Goal: Transaction & Acquisition: Purchase product/service

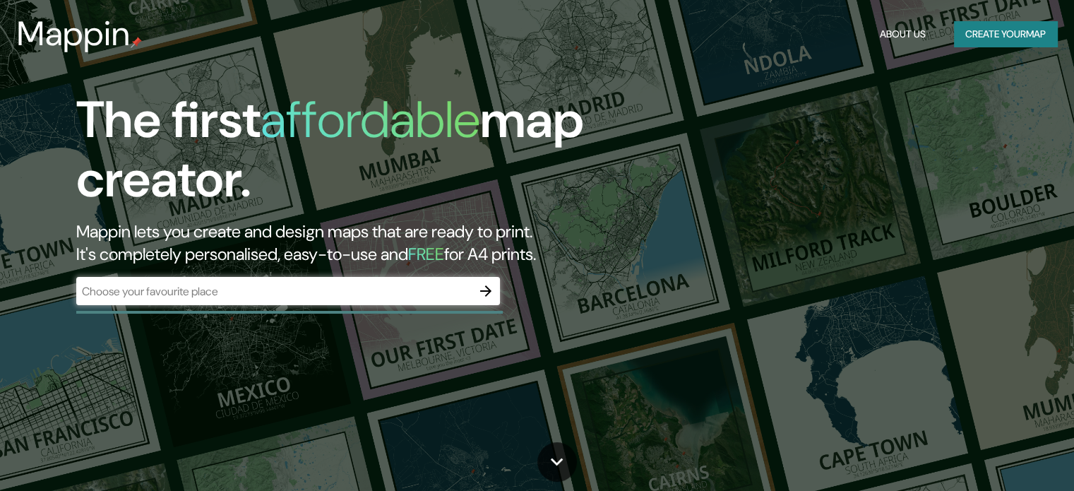
click at [377, 299] on input "text" at bounding box center [273, 291] width 395 height 16
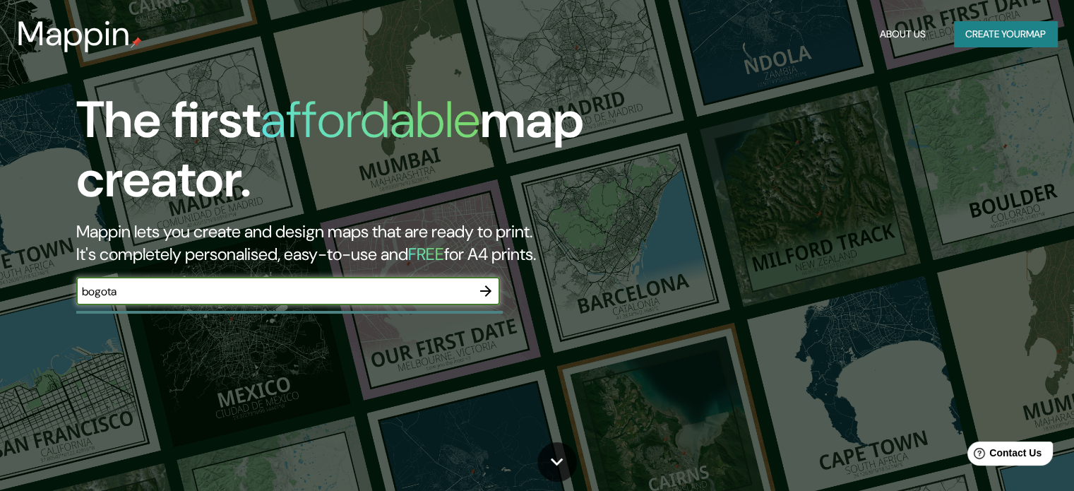
type input "bogota"
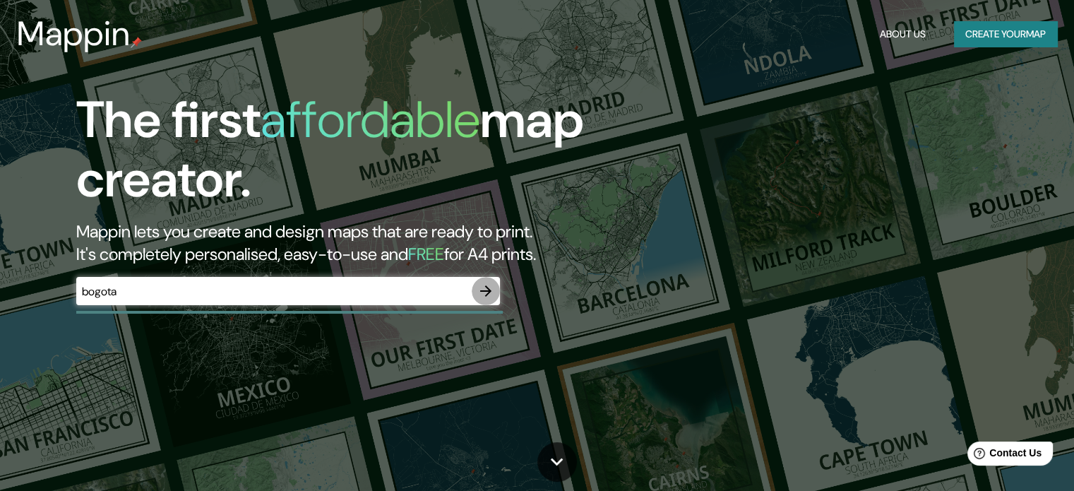
click at [485, 297] on icon "button" at bounding box center [485, 290] width 17 height 17
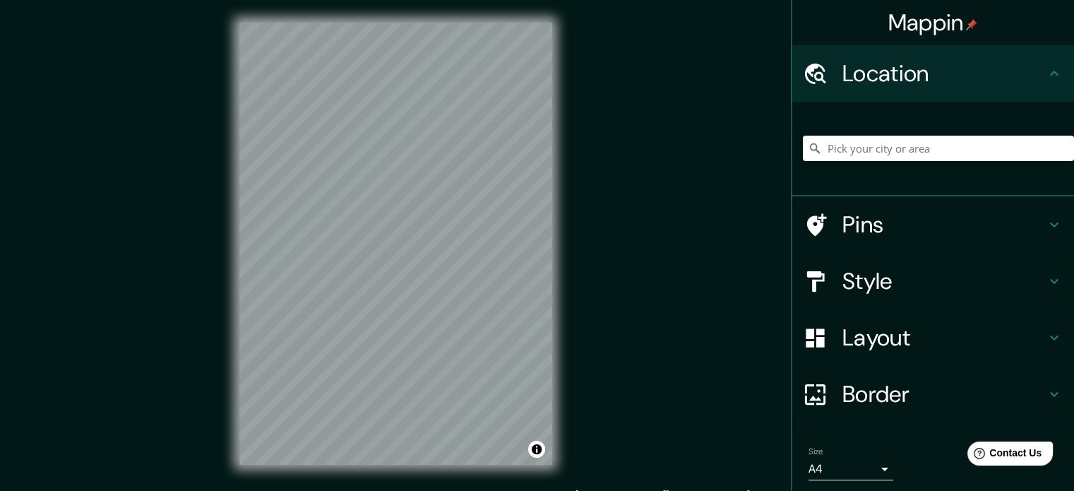
click at [884, 236] on h4 "Pins" at bounding box center [943, 224] width 203 height 28
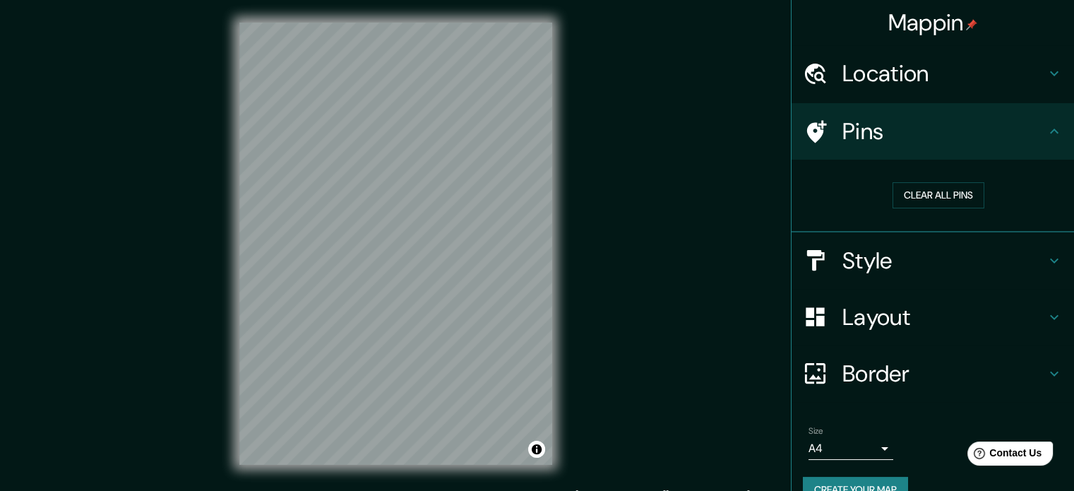
click at [868, 256] on h4 "Style" at bounding box center [943, 260] width 203 height 28
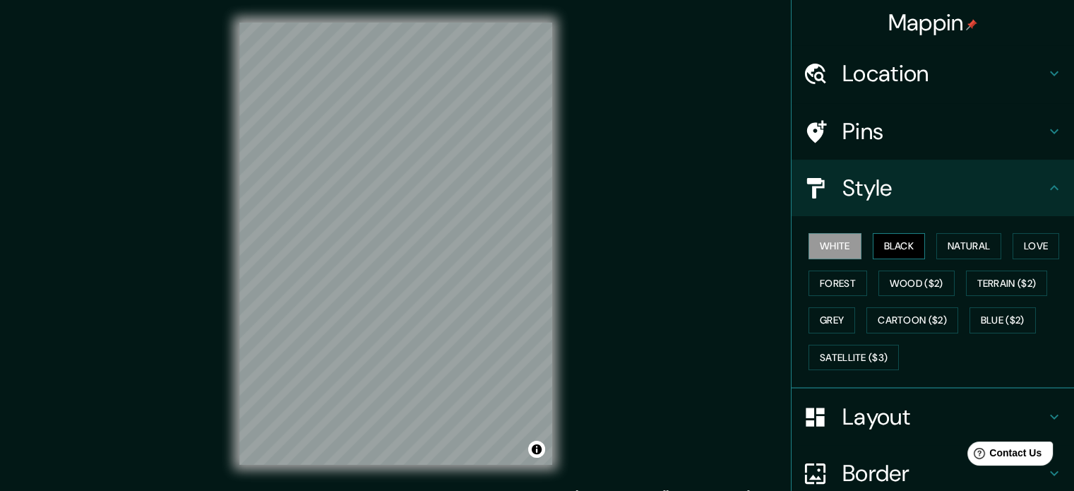
click at [874, 243] on button "Black" at bounding box center [899, 246] width 53 height 26
click at [936, 248] on button "Natural" at bounding box center [968, 246] width 65 height 26
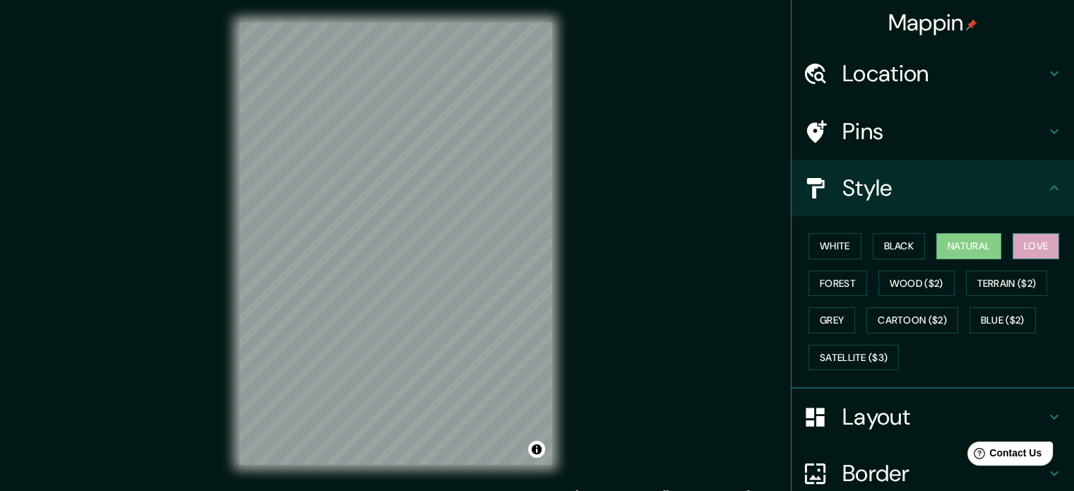
click at [1018, 242] on button "Love" at bounding box center [1036, 246] width 47 height 26
click at [909, 276] on button "Wood ($2)" at bounding box center [916, 283] width 76 height 26
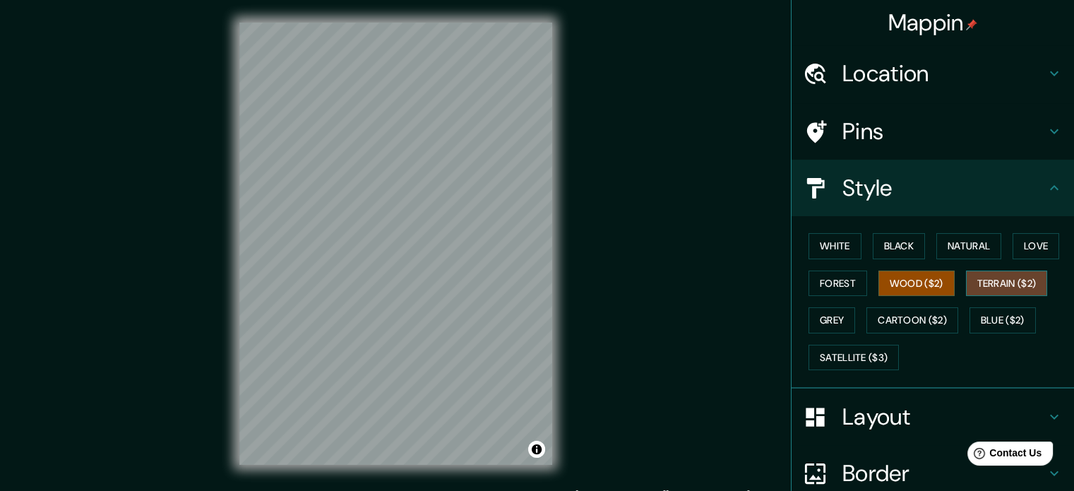
click at [977, 277] on button "Terrain ($2)" at bounding box center [1007, 283] width 82 height 26
click at [992, 282] on button "Terrain ($2)" at bounding box center [1007, 283] width 82 height 26
click at [986, 321] on button "Blue ($2)" at bounding box center [1003, 320] width 66 height 26
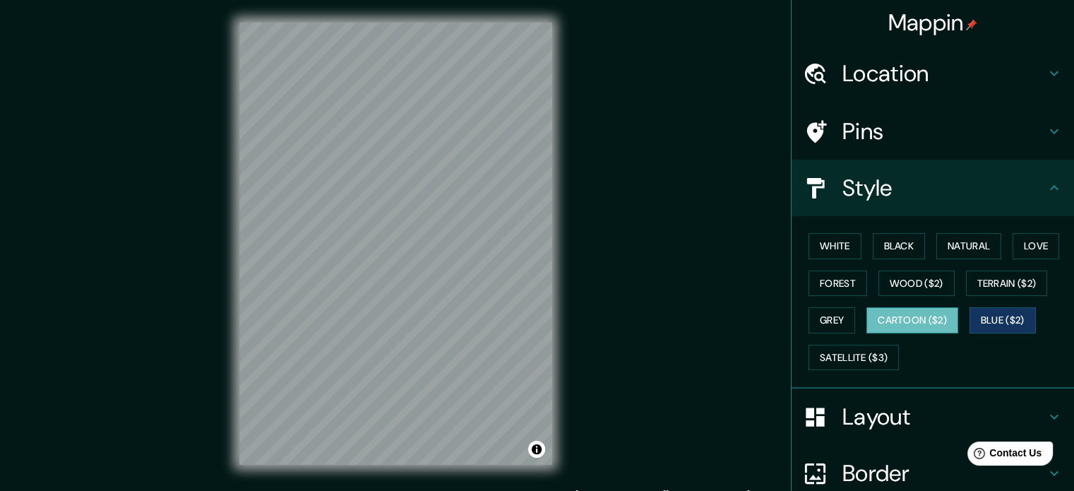
click at [940, 313] on button "Cartoon ($2)" at bounding box center [912, 320] width 92 height 26
click at [833, 309] on button "Grey" at bounding box center [832, 320] width 47 height 26
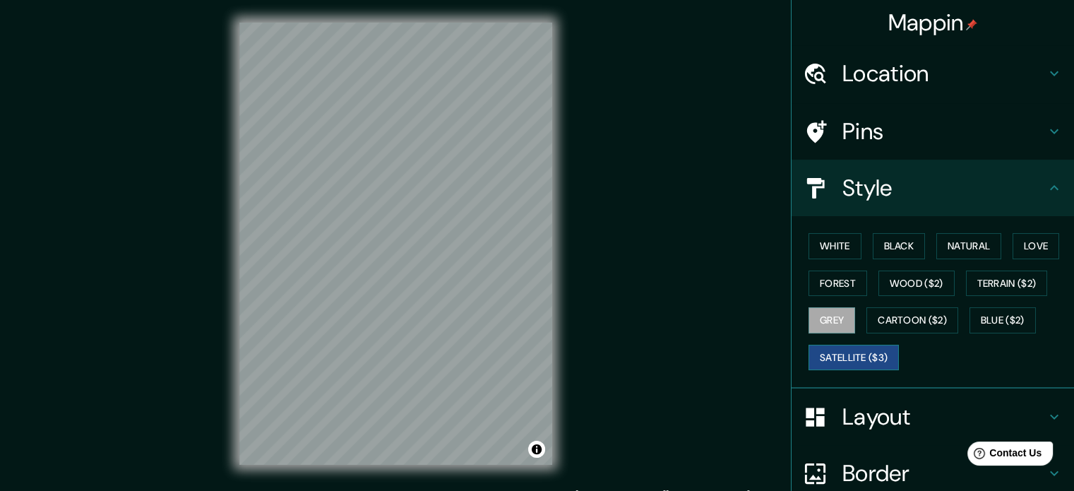
click at [858, 350] on button "Satellite ($3)" at bounding box center [854, 358] width 90 height 26
click at [830, 270] on button "Forest" at bounding box center [838, 283] width 59 height 26
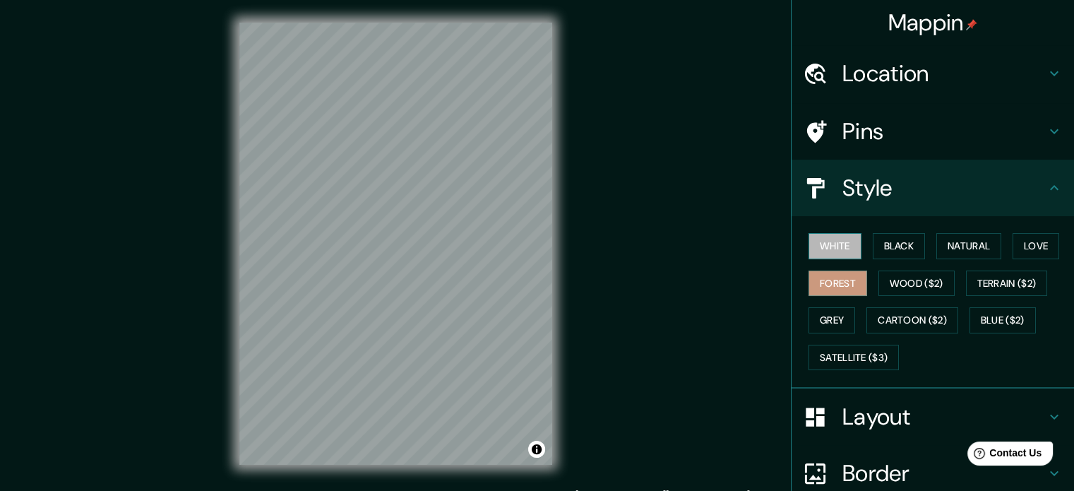
click at [834, 251] on button "White" at bounding box center [835, 246] width 53 height 26
click at [873, 252] on button "Black" at bounding box center [899, 246] width 53 height 26
click at [836, 248] on button "White" at bounding box center [835, 246] width 53 height 26
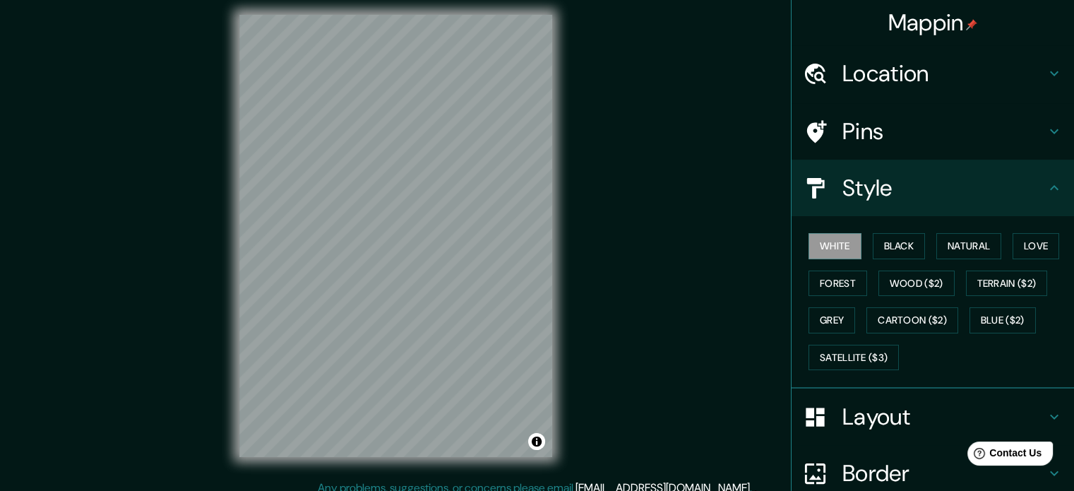
scroll to position [18, 0]
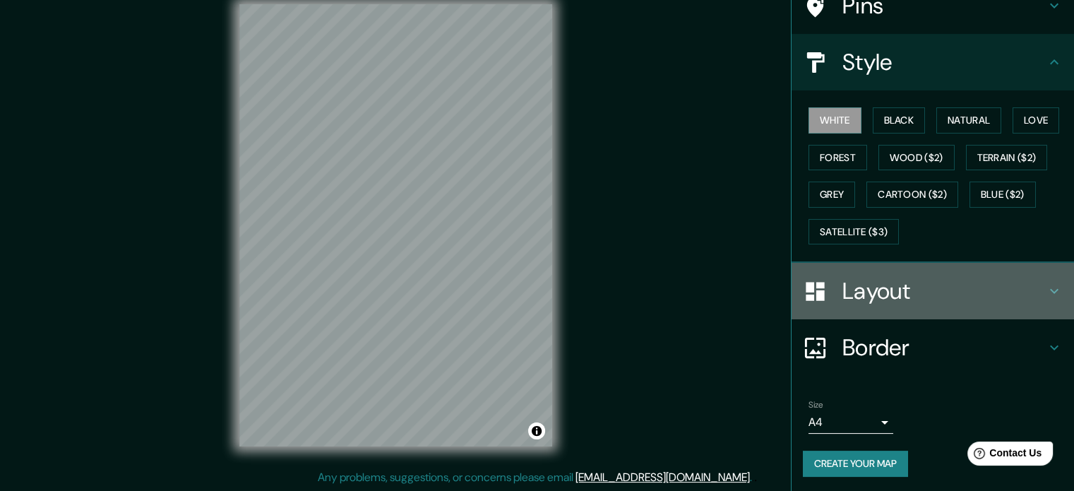
click at [907, 302] on h4 "Layout" at bounding box center [943, 291] width 203 height 28
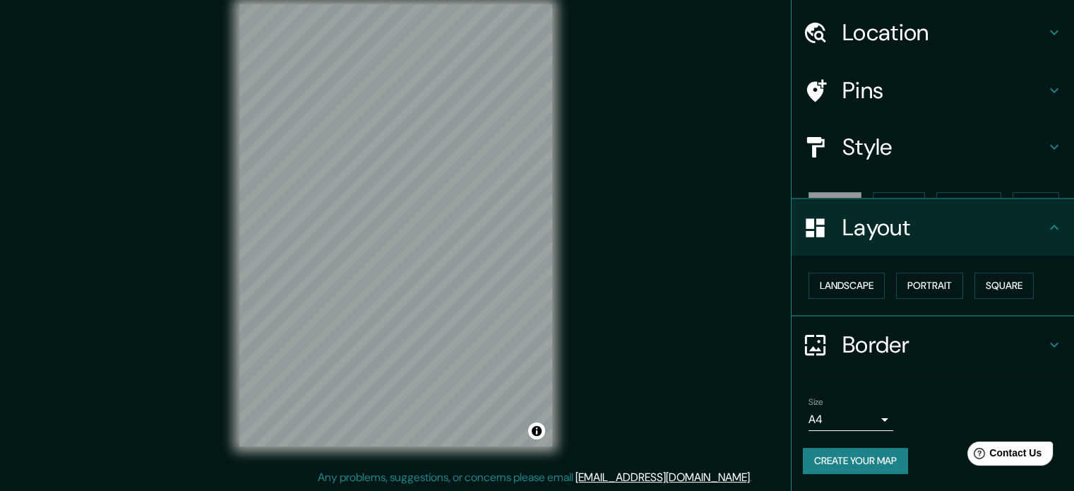
scroll to position [16, 0]
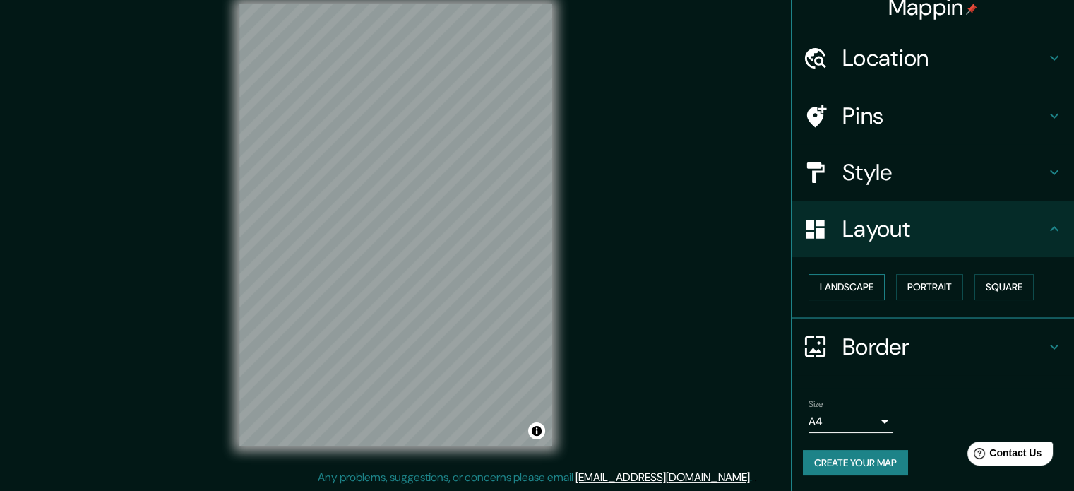
click at [848, 285] on button "Landscape" at bounding box center [847, 287] width 76 height 26
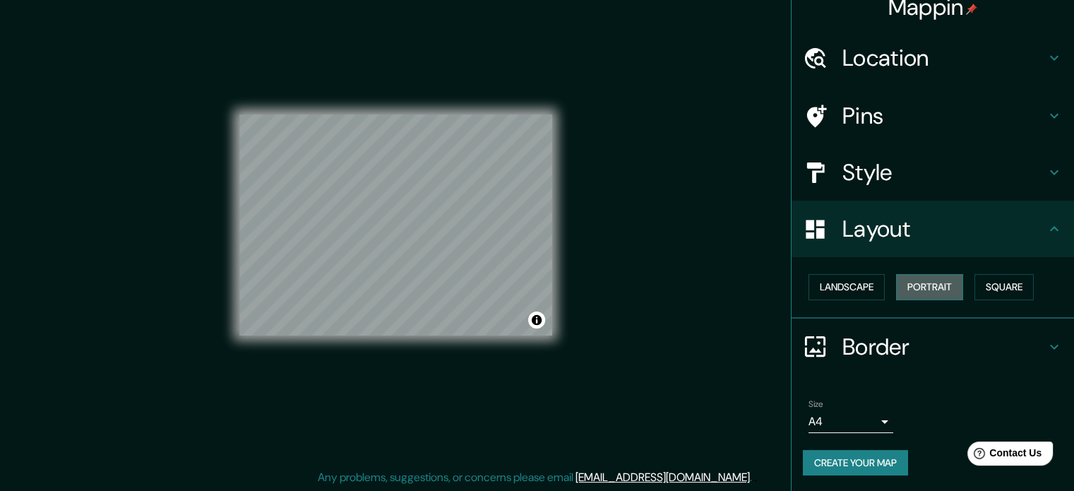
click at [896, 282] on button "Portrait" at bounding box center [929, 287] width 67 height 26
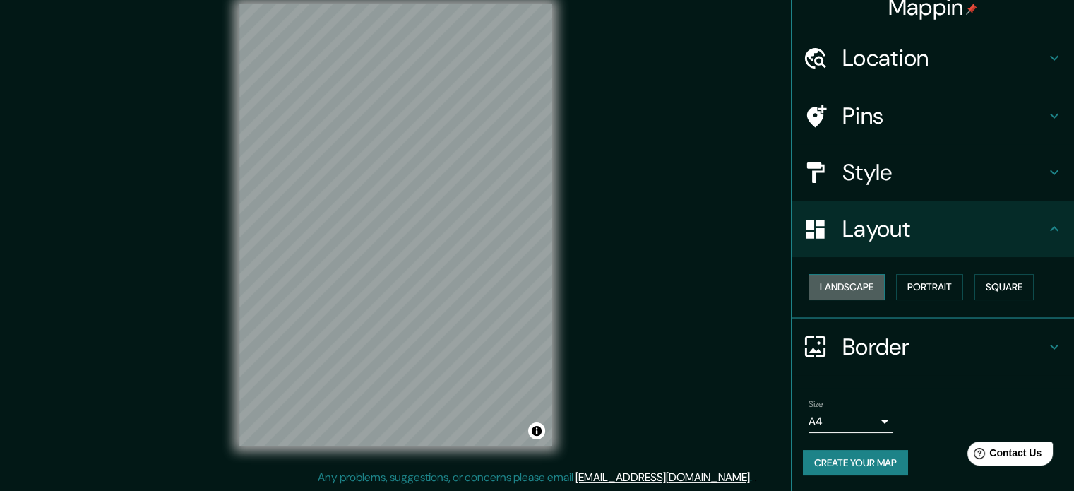
click at [843, 285] on button "Landscape" at bounding box center [847, 287] width 76 height 26
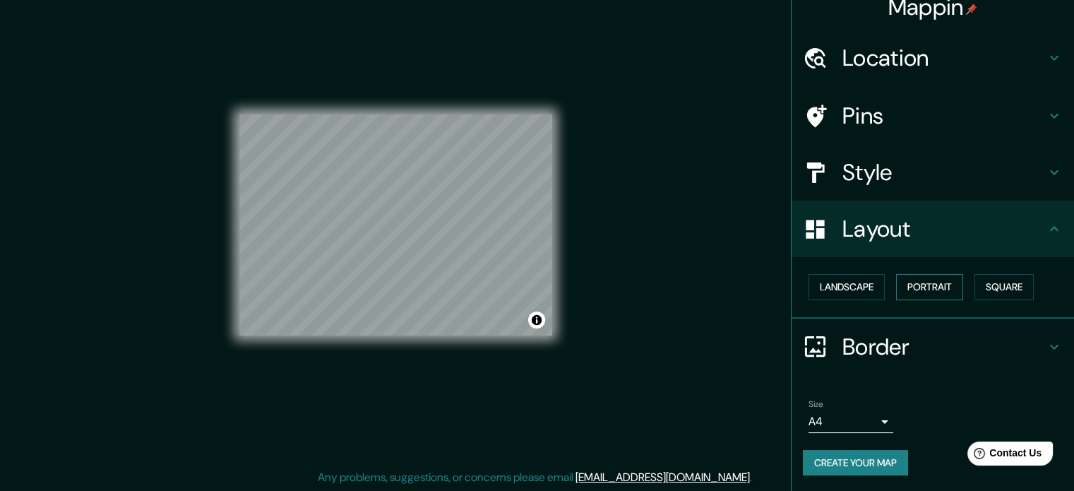
click at [896, 286] on button "Portrait" at bounding box center [929, 287] width 67 height 26
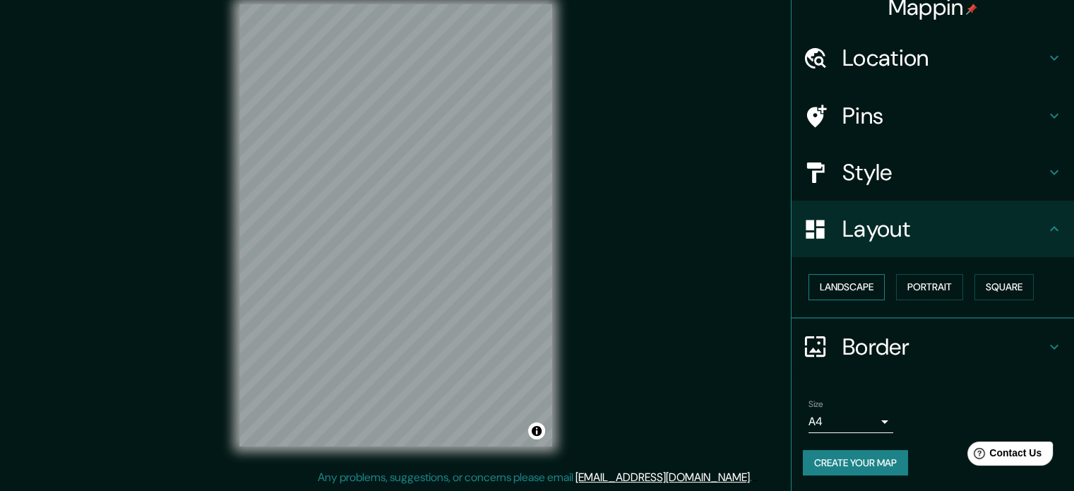
click at [873, 294] on button "Landscape" at bounding box center [847, 287] width 76 height 26
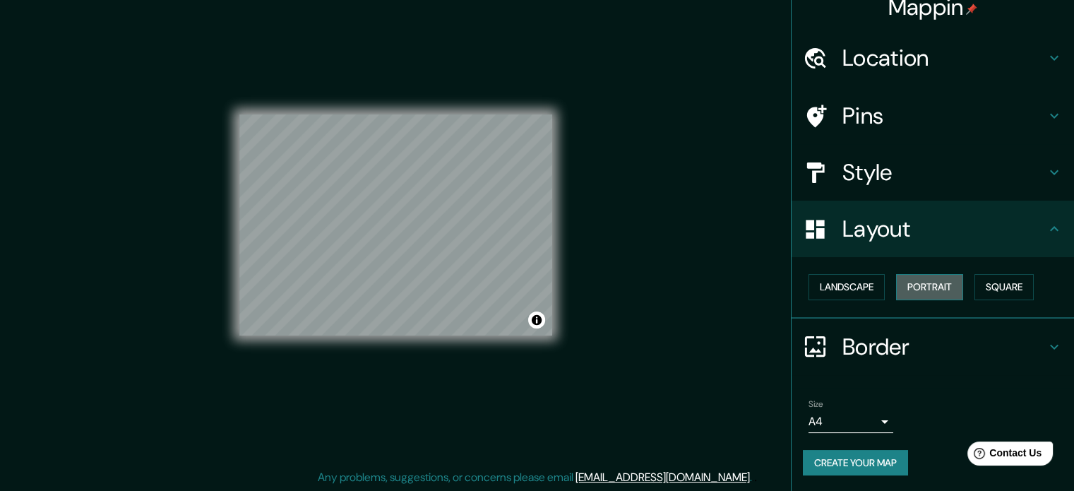
click at [940, 295] on button "Portrait" at bounding box center [929, 287] width 67 height 26
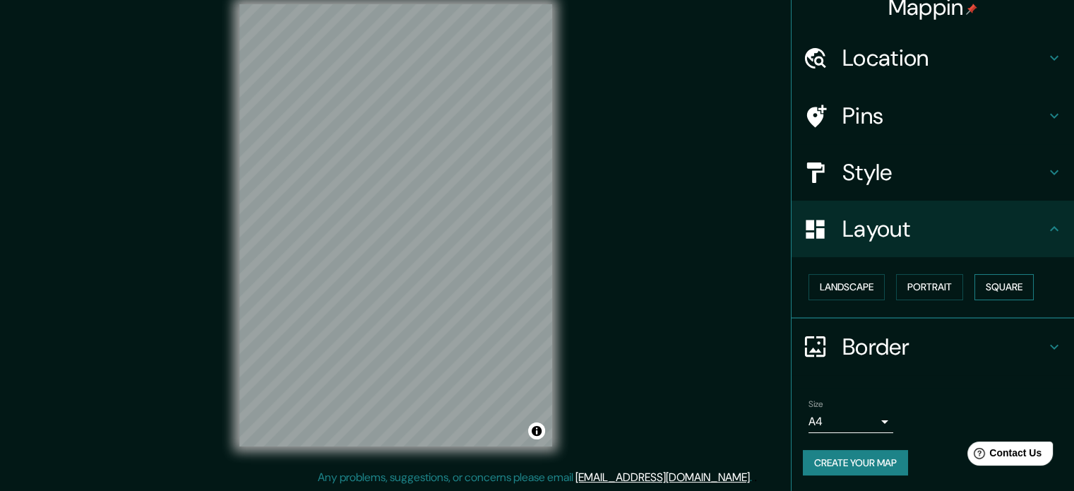
click at [1006, 293] on button "Square" at bounding box center [1004, 287] width 59 height 26
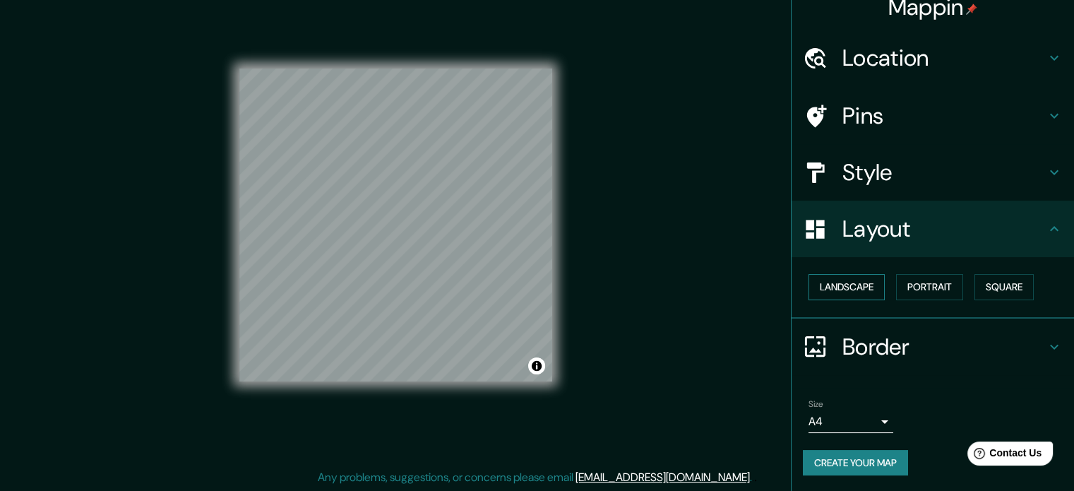
click at [851, 282] on button "Landscape" at bounding box center [847, 287] width 76 height 26
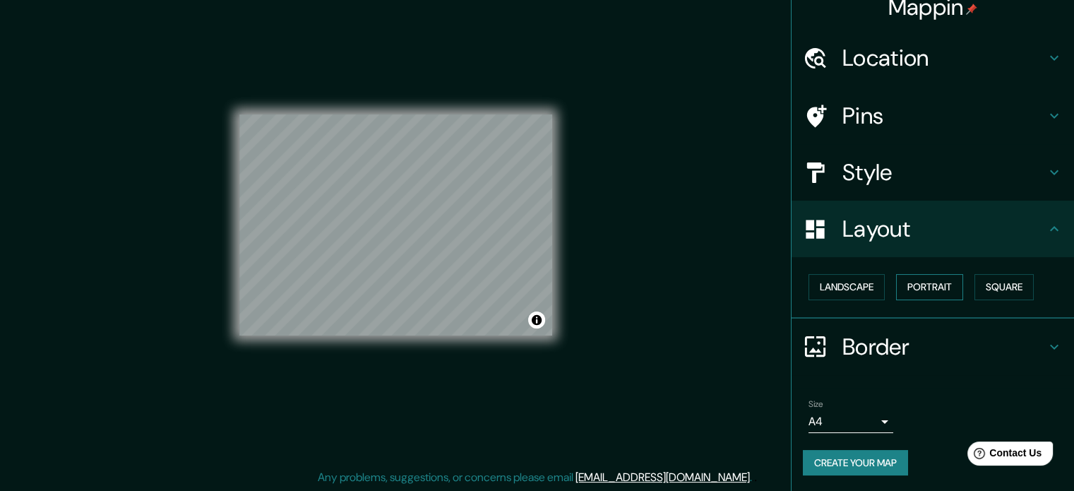
click at [898, 283] on button "Portrait" at bounding box center [929, 287] width 67 height 26
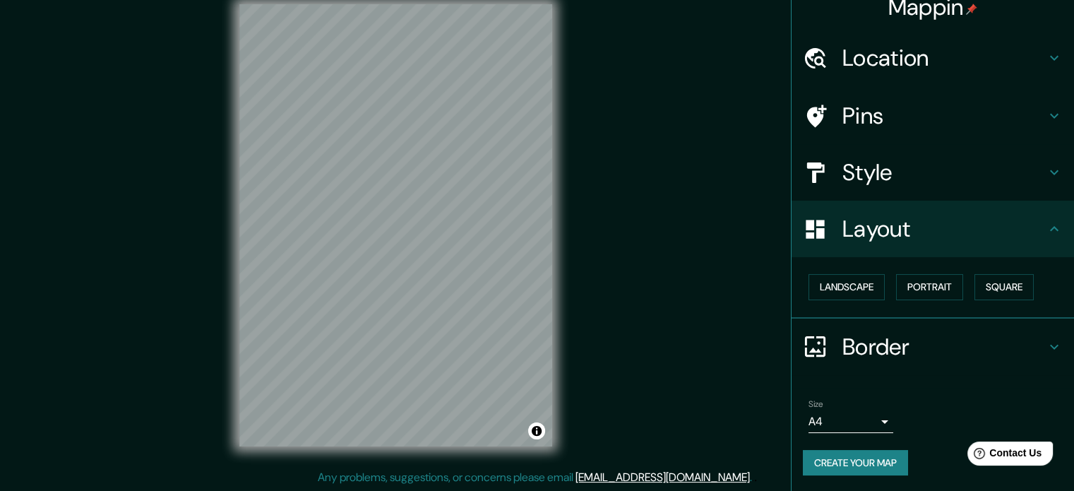
click at [885, 337] on h4 "Border" at bounding box center [943, 347] width 203 height 28
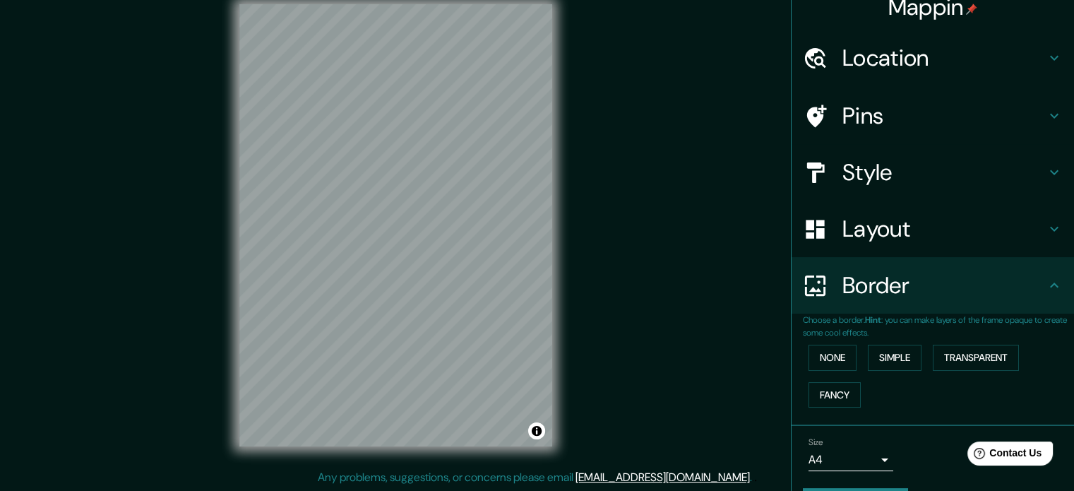
scroll to position [0, 0]
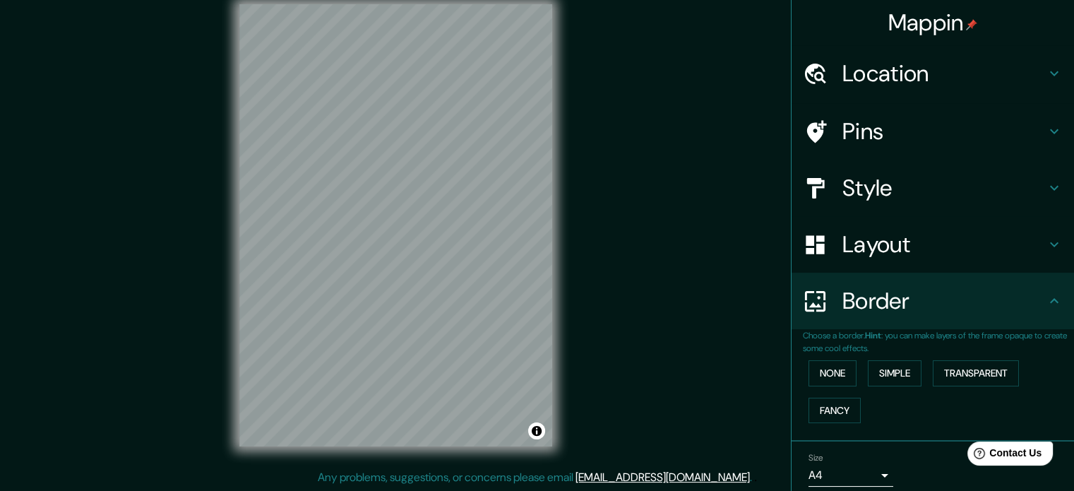
click at [923, 67] on h4 "Location" at bounding box center [943, 73] width 203 height 28
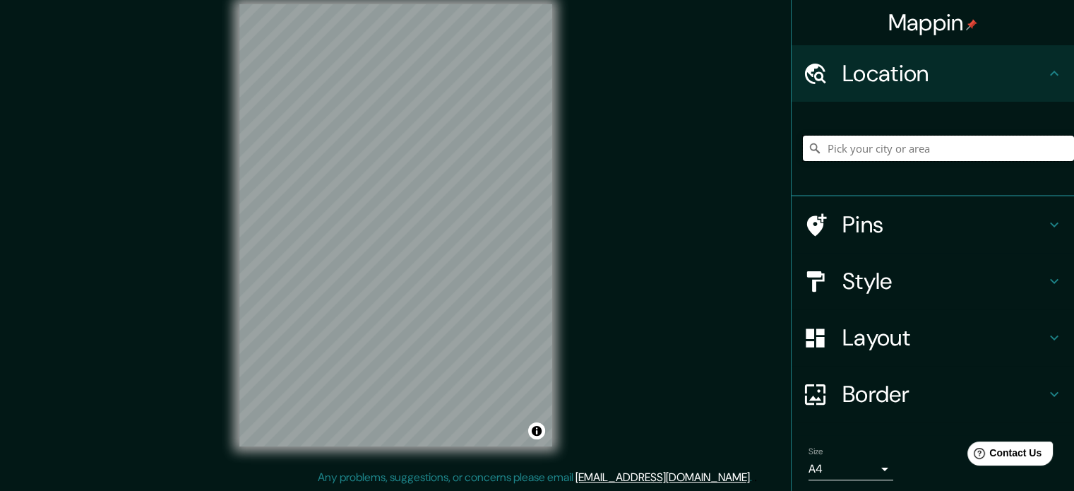
click at [888, 143] on input "Pick your city or area" at bounding box center [938, 148] width 271 height 25
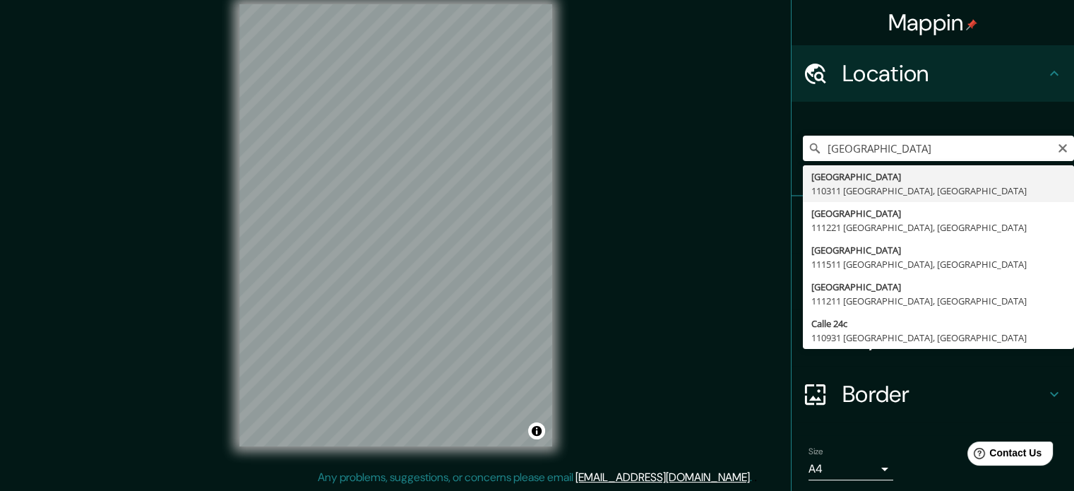
type input "[STREET_ADDRESS]"
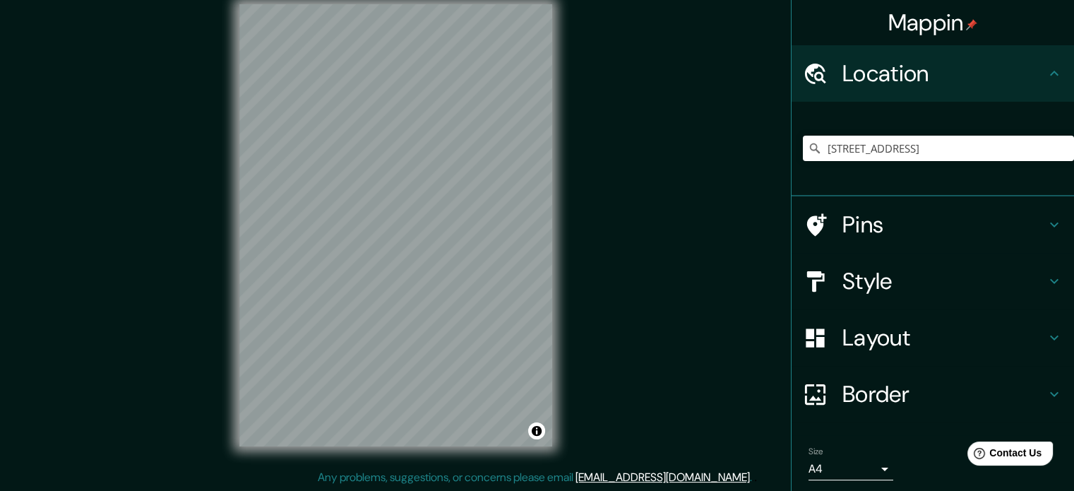
click at [925, 213] on h4 "Pins" at bounding box center [943, 224] width 203 height 28
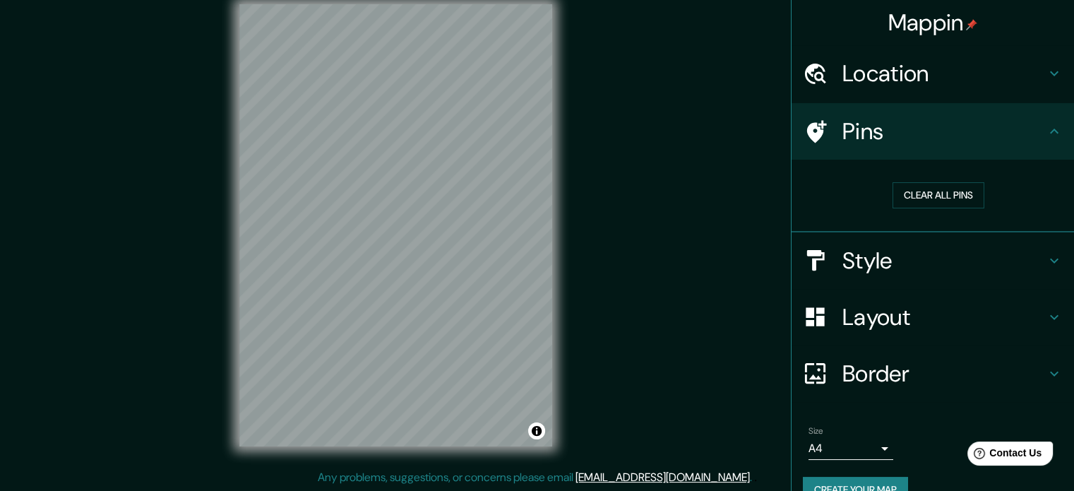
click at [909, 254] on h4 "Style" at bounding box center [943, 260] width 203 height 28
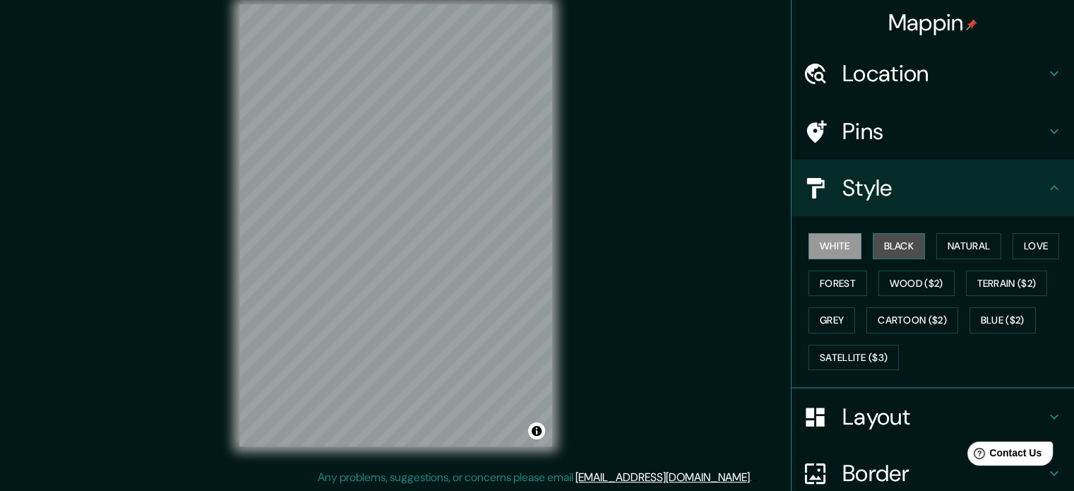
click at [892, 237] on button "Black" at bounding box center [899, 246] width 53 height 26
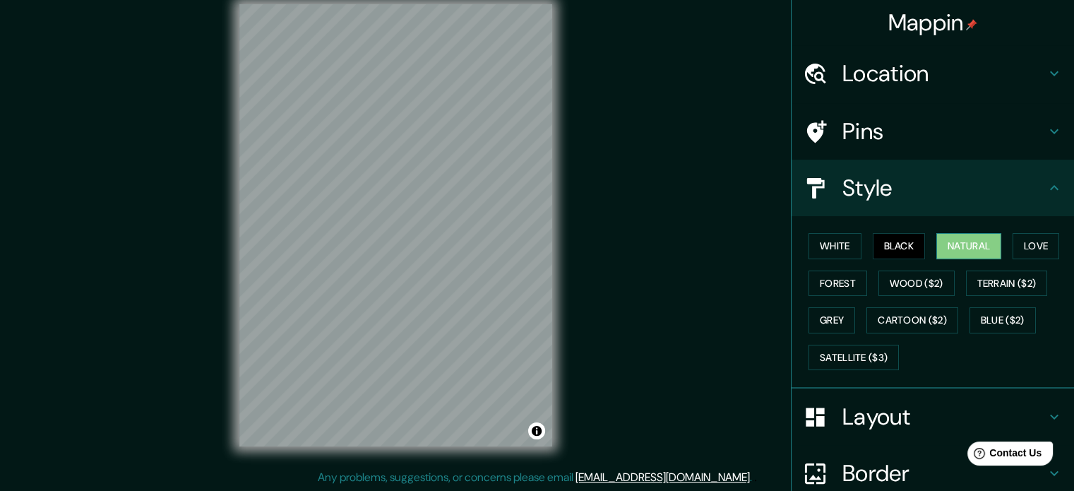
click at [976, 245] on button "Natural" at bounding box center [968, 246] width 65 height 26
click at [1034, 249] on button "Love" at bounding box center [1036, 246] width 47 height 26
click at [952, 247] on button "Natural" at bounding box center [968, 246] width 65 height 26
click at [854, 358] on button "Satellite ($3)" at bounding box center [854, 358] width 90 height 26
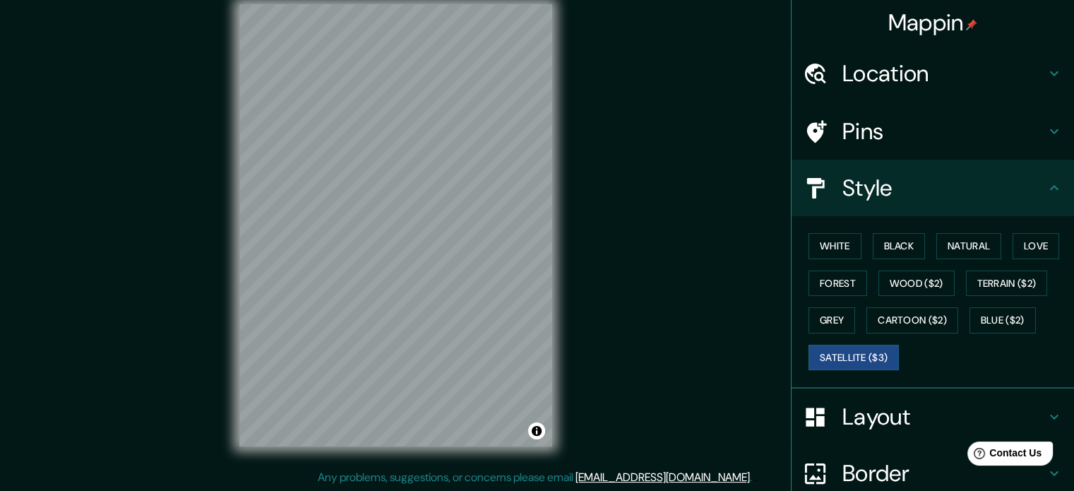
click at [849, 319] on div "White Black Natural Love Forest Wood ($2) Terrain ($2) Grey Cartoon ($2) Blue (…" at bounding box center [938, 301] width 271 height 148
click at [827, 317] on button "Grey" at bounding box center [832, 320] width 47 height 26
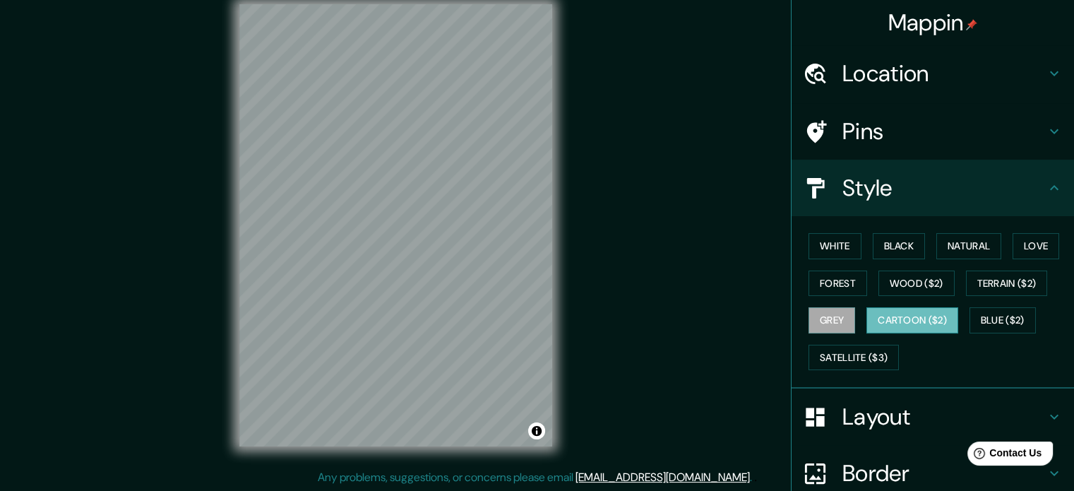
click at [887, 311] on button "Cartoon ($2)" at bounding box center [912, 320] width 92 height 26
click at [1005, 335] on div "White Black Natural Love Forest Wood ($2) Terrain ($2) Grey Cartoon ($2) Blue (…" at bounding box center [938, 301] width 271 height 148
click at [1006, 320] on button "Blue ($2)" at bounding box center [1003, 320] width 66 height 26
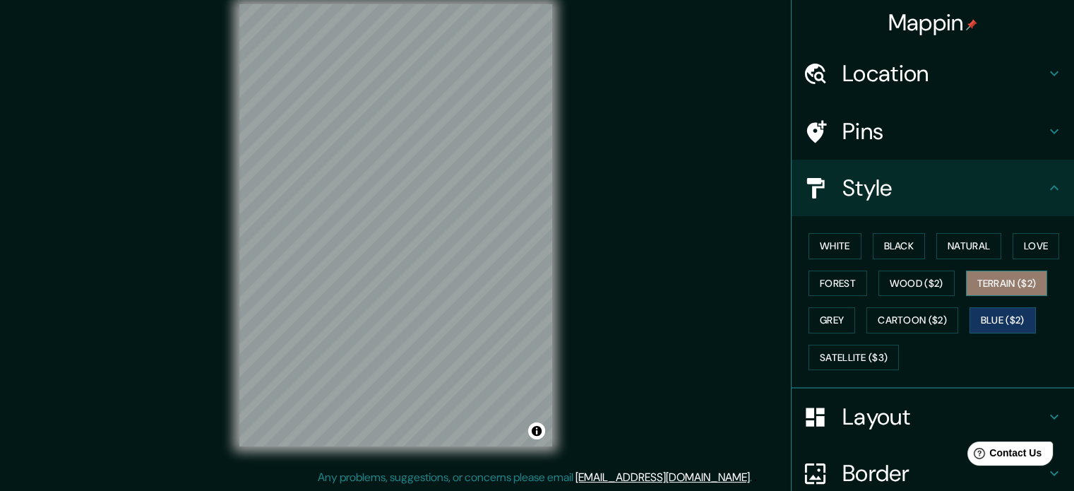
click at [1011, 281] on button "Terrain ($2)" at bounding box center [1007, 283] width 82 height 26
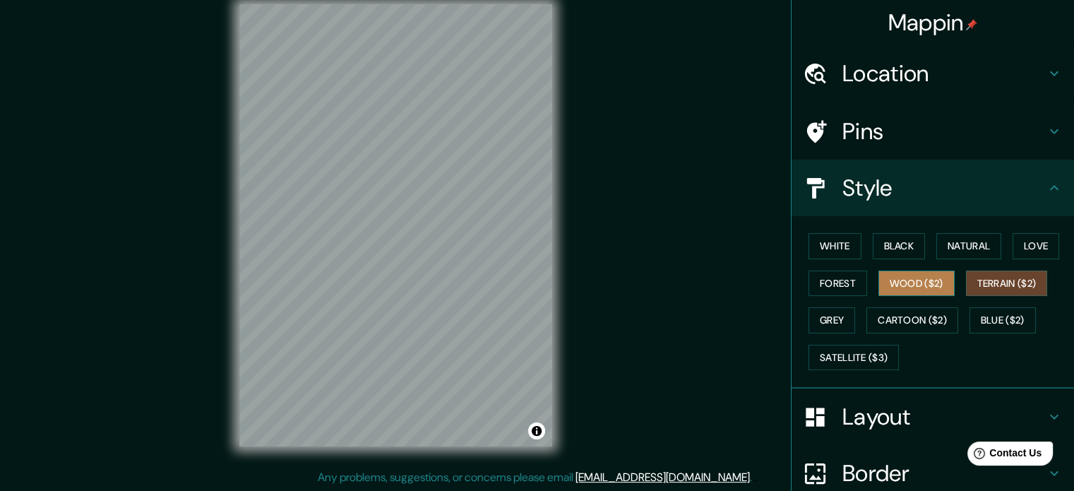
click at [927, 283] on button "Wood ($2)" at bounding box center [916, 283] width 76 height 26
click at [997, 285] on button "Terrain ($2)" at bounding box center [1007, 283] width 82 height 26
click at [933, 287] on button "Wood ($2)" at bounding box center [916, 283] width 76 height 26
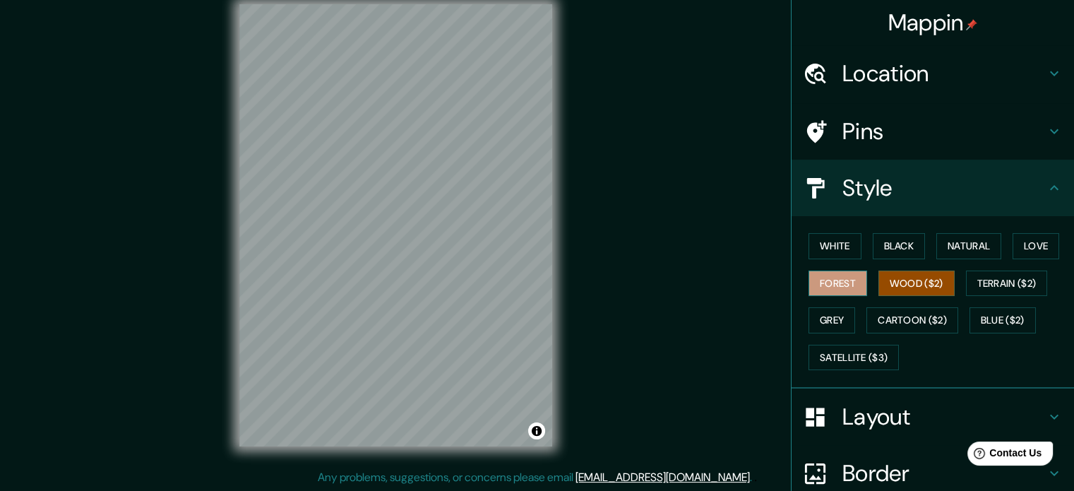
click at [833, 282] on button "Forest" at bounding box center [838, 283] width 59 height 26
click at [897, 282] on button "Wood ($2)" at bounding box center [916, 283] width 76 height 26
click at [854, 250] on div "White Black Natural Love Forest Wood ($2) Terrain ($2) Grey Cartoon ($2) Blue (…" at bounding box center [938, 301] width 271 height 148
click at [886, 249] on button "Black" at bounding box center [899, 246] width 53 height 26
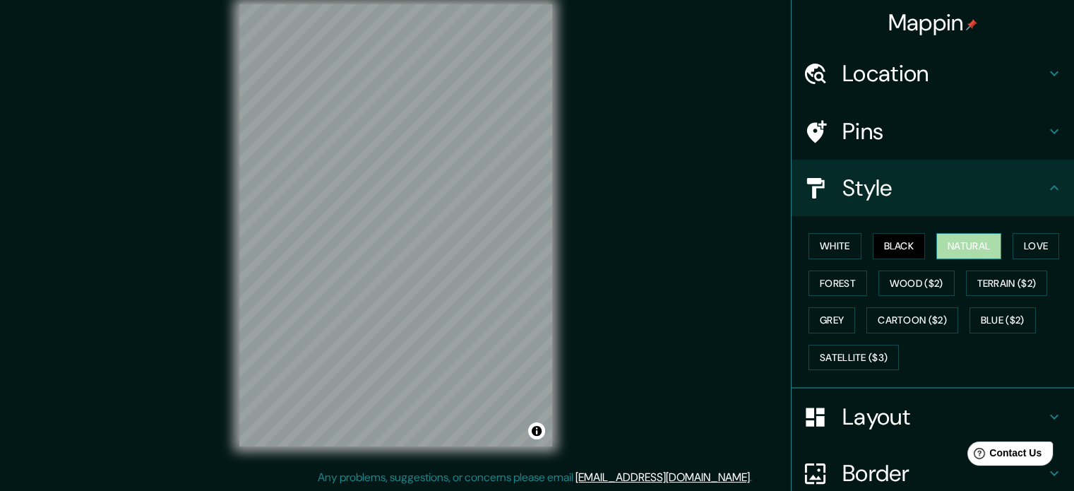
click at [963, 248] on button "Natural" at bounding box center [968, 246] width 65 height 26
click at [1027, 249] on button "Love" at bounding box center [1036, 246] width 47 height 26
click at [970, 251] on button "Natural" at bounding box center [968, 246] width 65 height 26
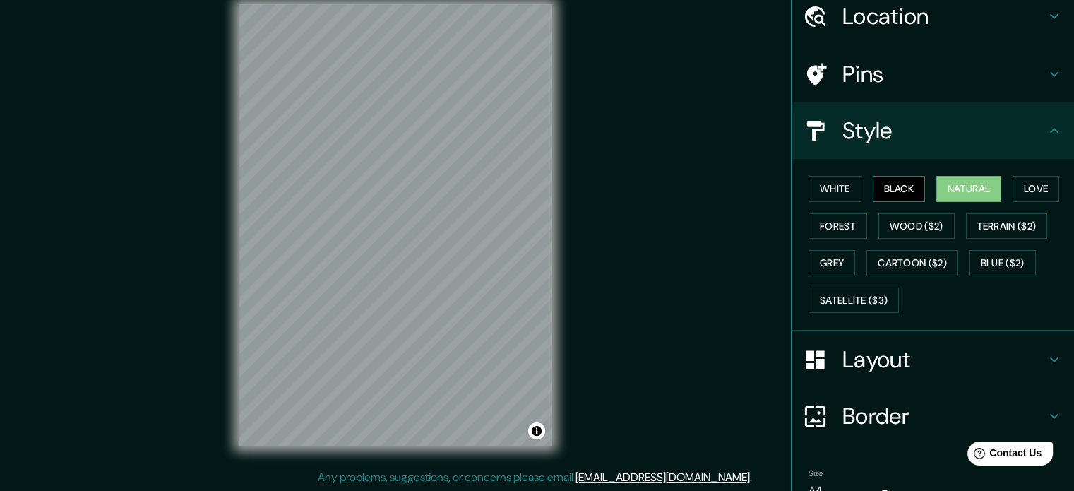
scroll to position [55, 0]
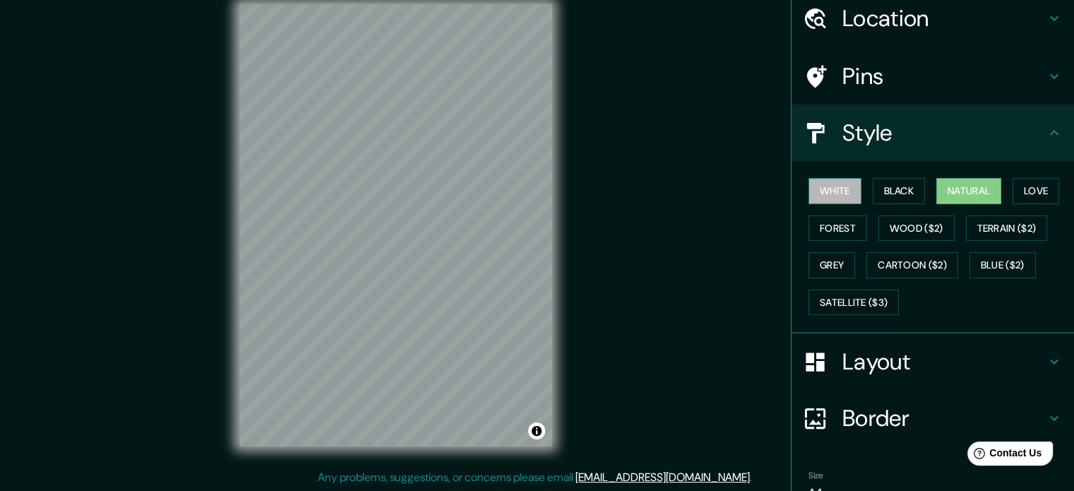
click at [847, 191] on button "White" at bounding box center [835, 191] width 53 height 26
click at [974, 184] on button "Natural" at bounding box center [968, 191] width 65 height 26
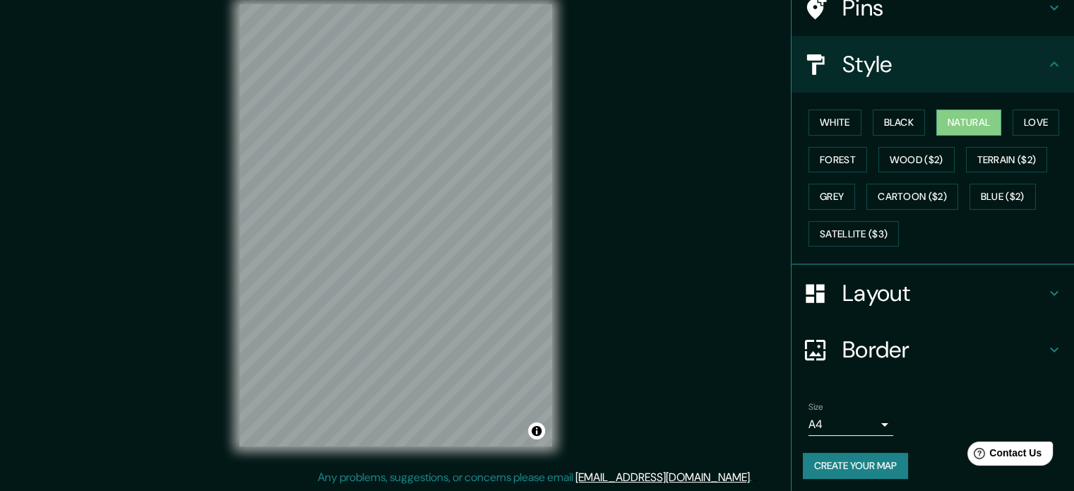
scroll to position [126, 0]
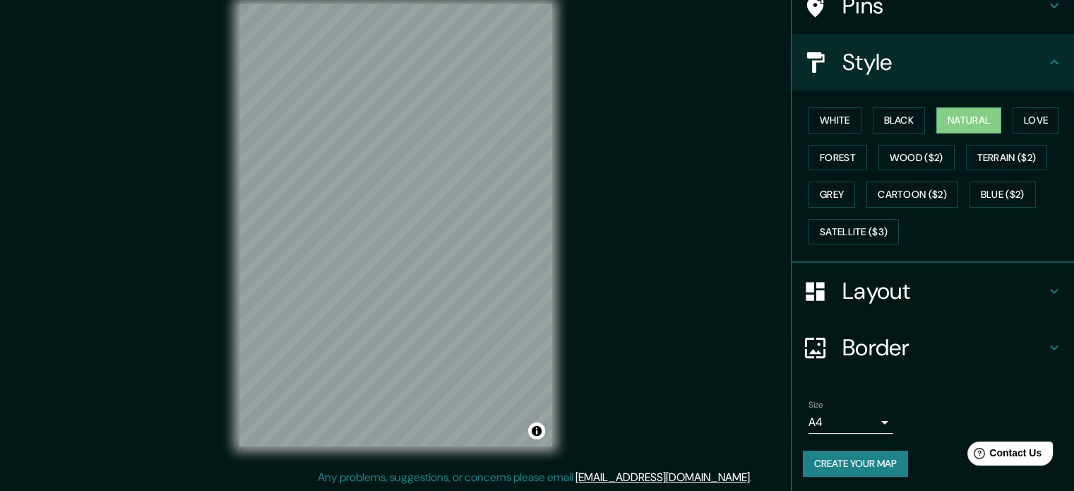
click at [866, 457] on button "Create your map" at bounding box center [855, 464] width 105 height 26
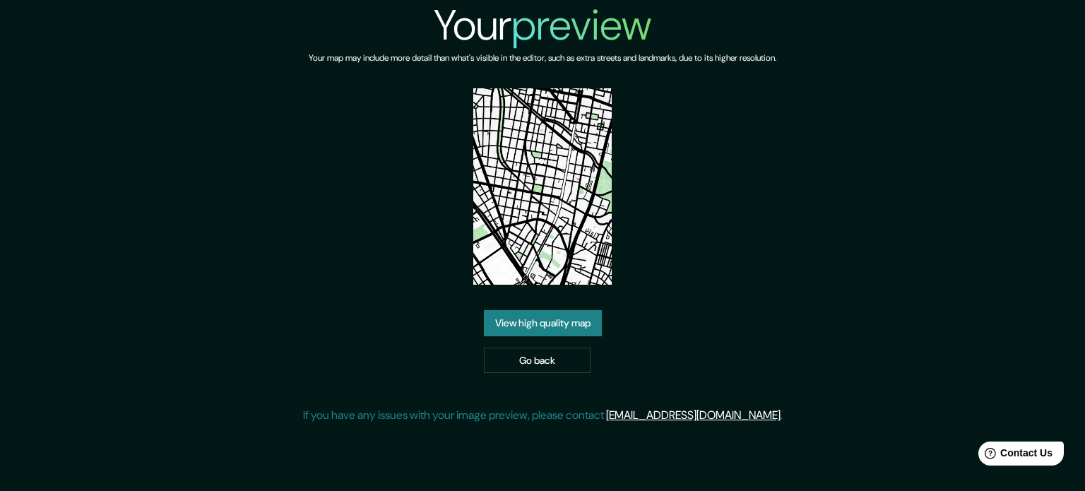
click at [573, 321] on link "View high quality map" at bounding box center [543, 323] width 118 height 26
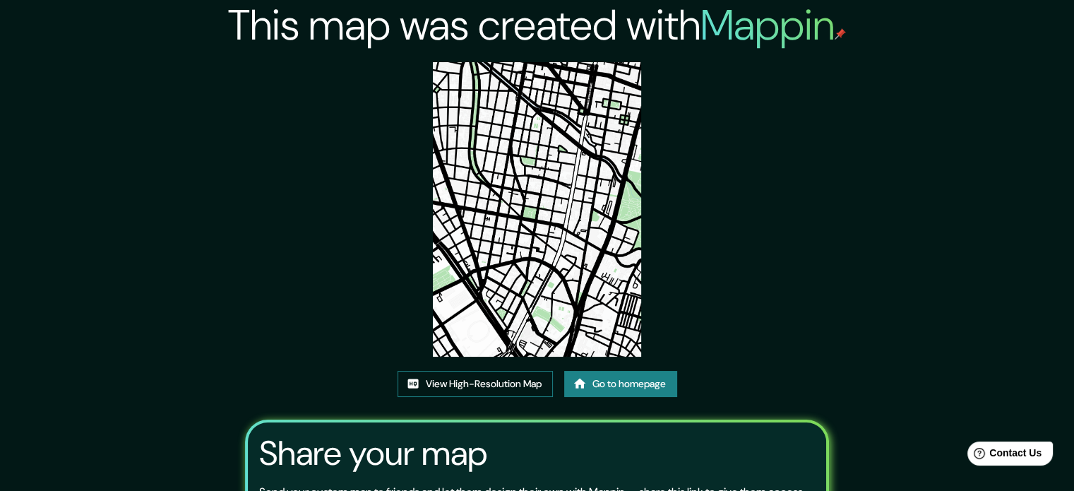
click at [486, 381] on link "View High-Resolution Map" at bounding box center [475, 384] width 155 height 26
